Goal: Transaction & Acquisition: Subscribe to service/newsletter

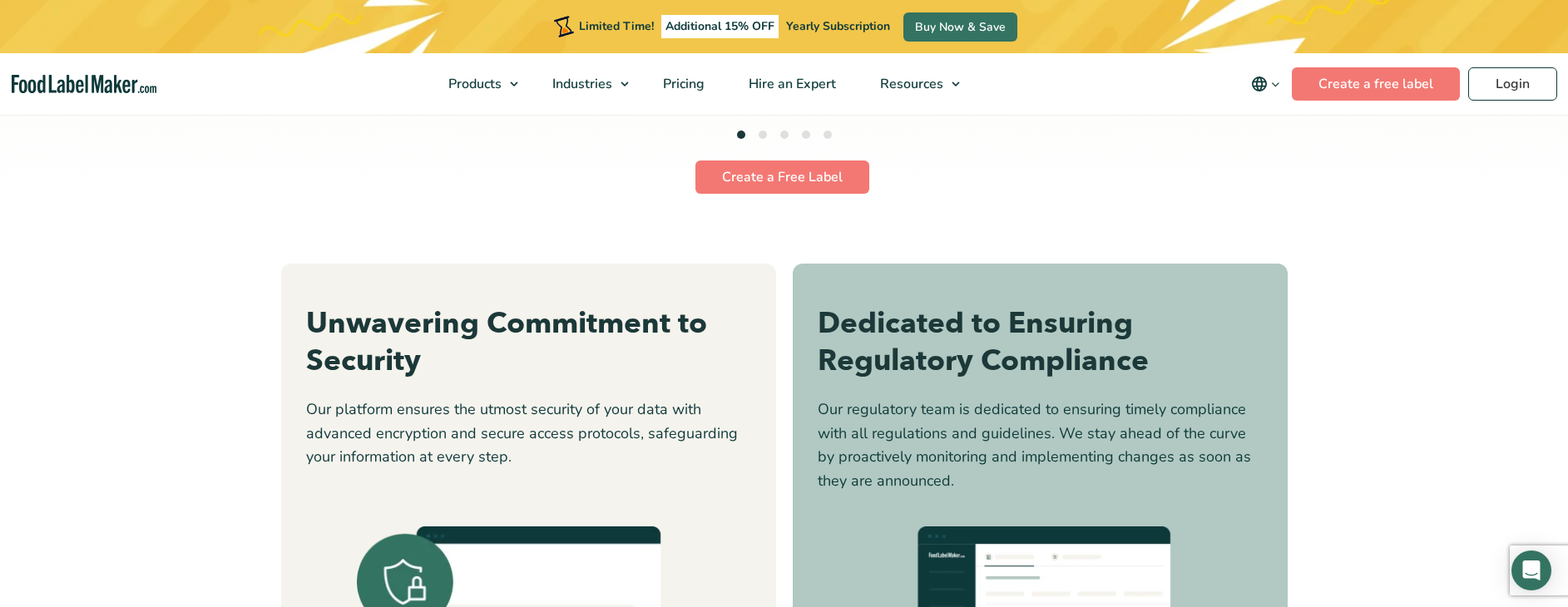
scroll to position [4504, 0]
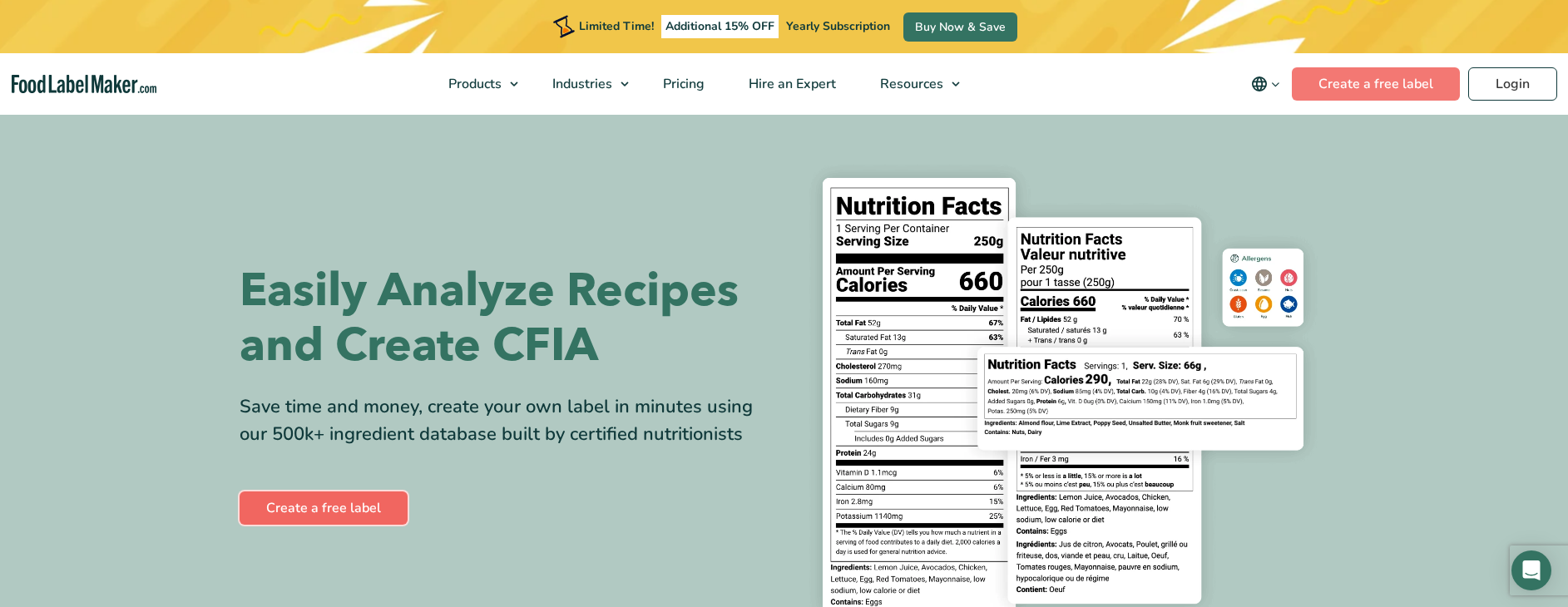
click at [298, 499] on link "Create a free label" at bounding box center [324, 508] width 168 height 33
